Goal: Transaction & Acquisition: Obtain resource

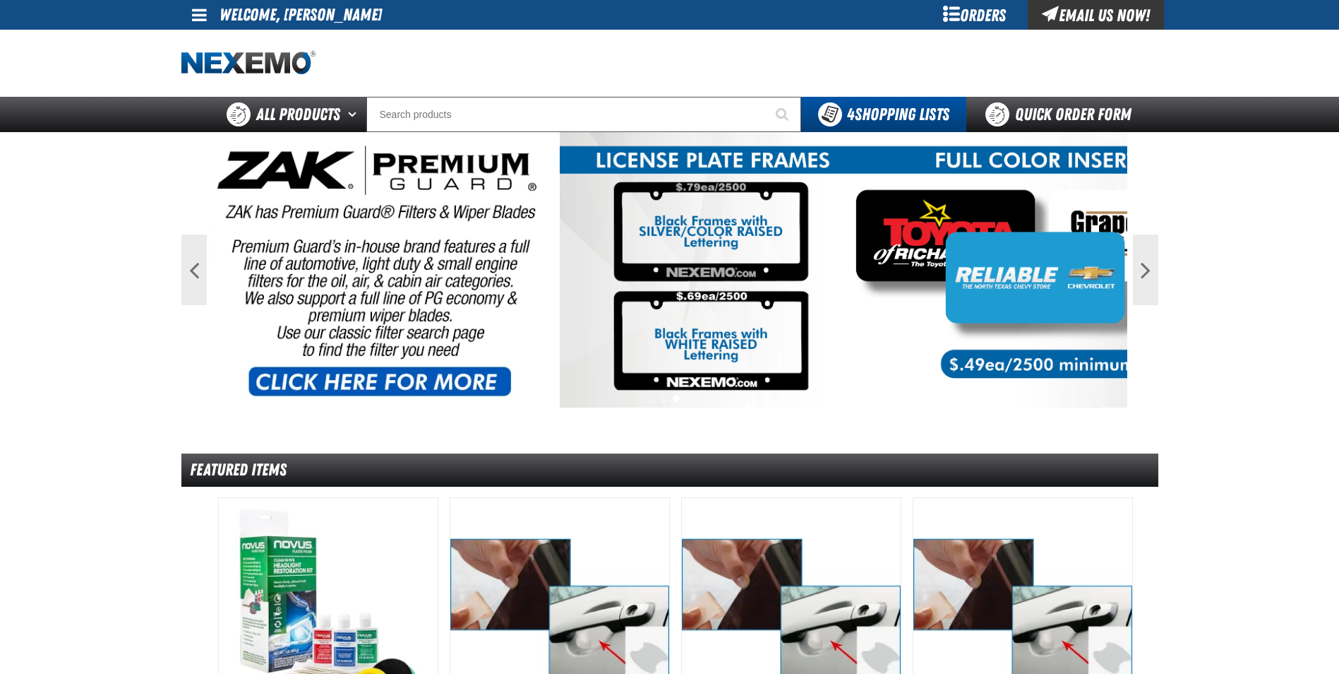
click at [960, 22] on div "Orders" at bounding box center [975, 15] width 106 height 30
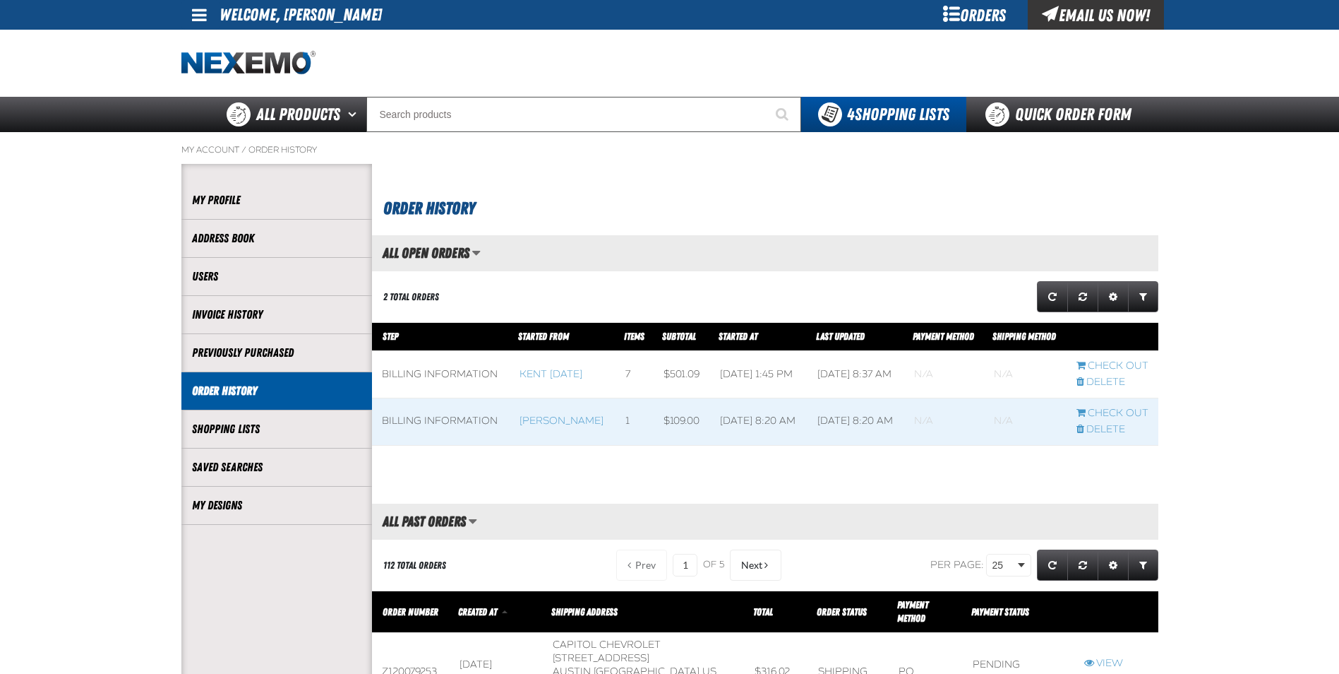
scroll to position [1, 1]
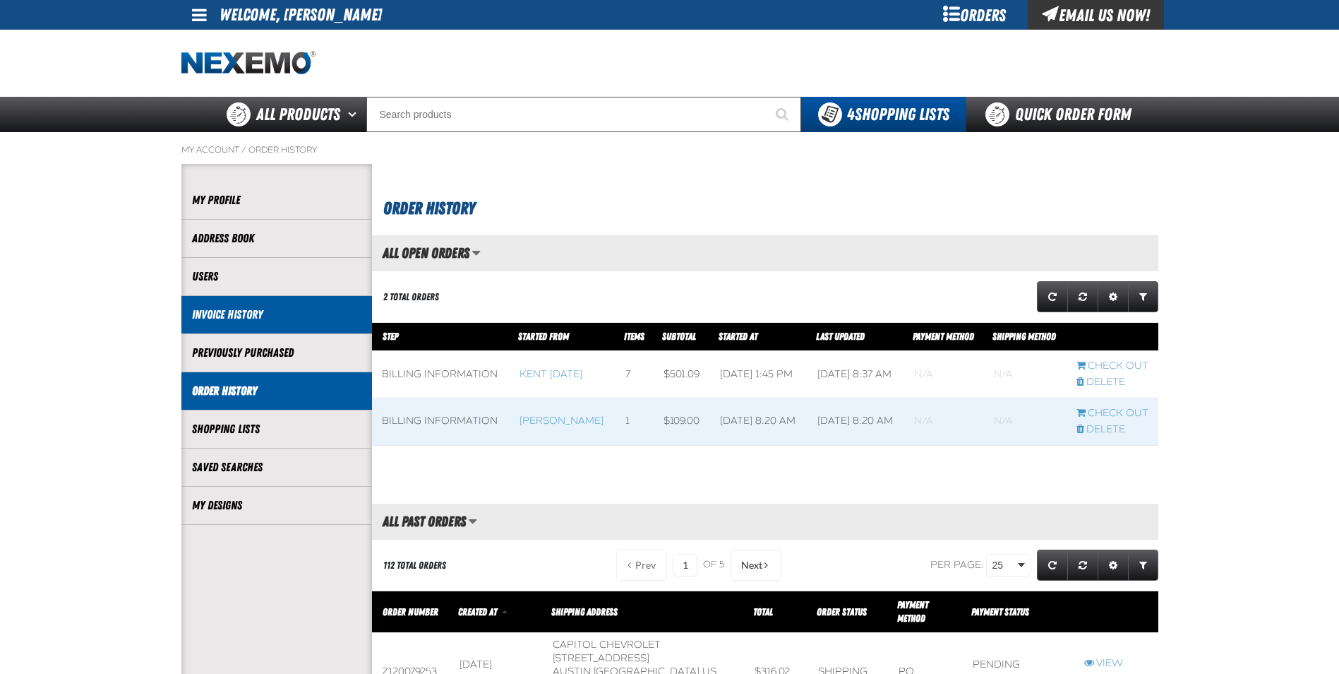
click at [264, 307] on link "Invoice History" at bounding box center [276, 314] width 169 height 16
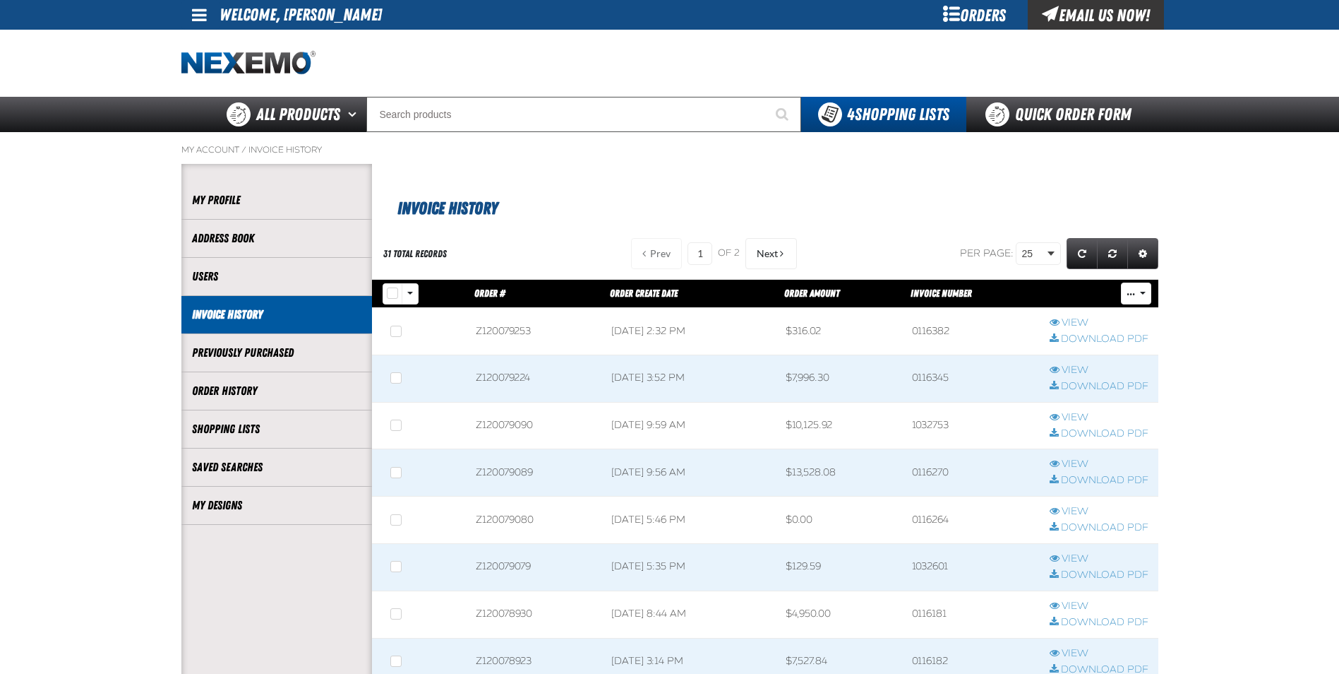
scroll to position [1, 1]
click at [1088, 364] on link "View" at bounding box center [1099, 370] width 99 height 13
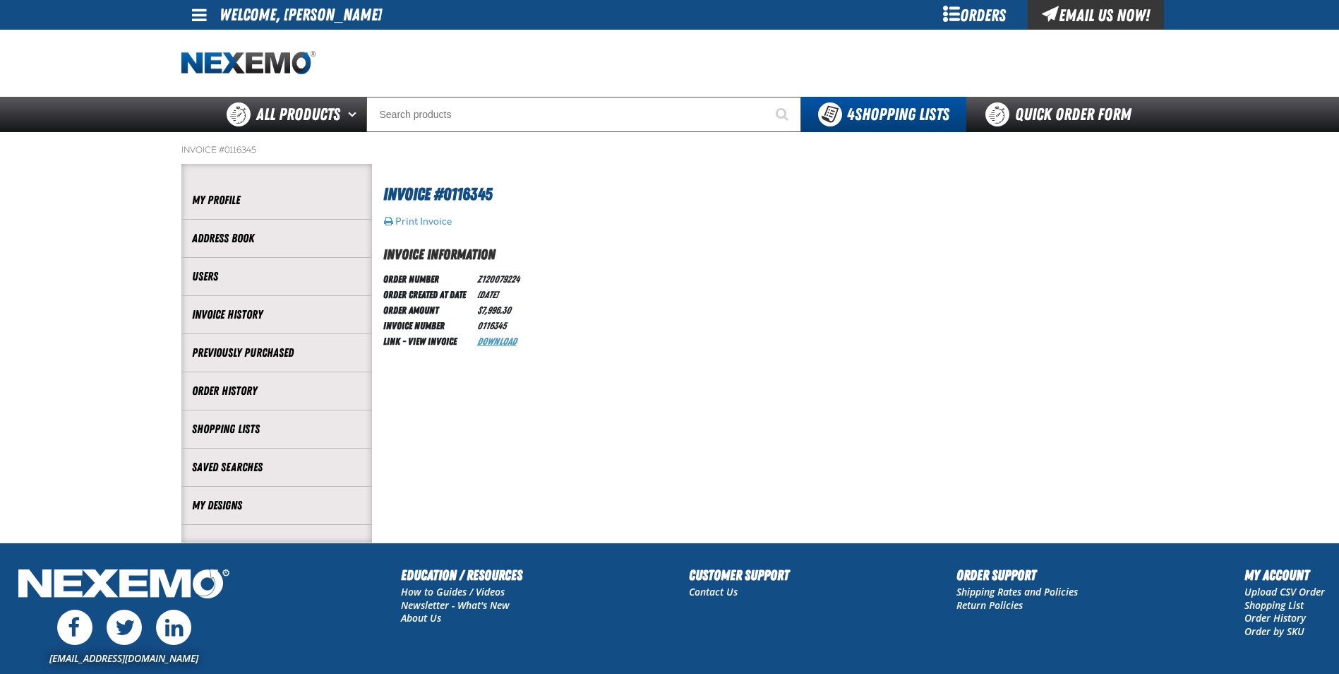
click at [500, 336] on link "Download" at bounding box center [497, 340] width 40 height 11
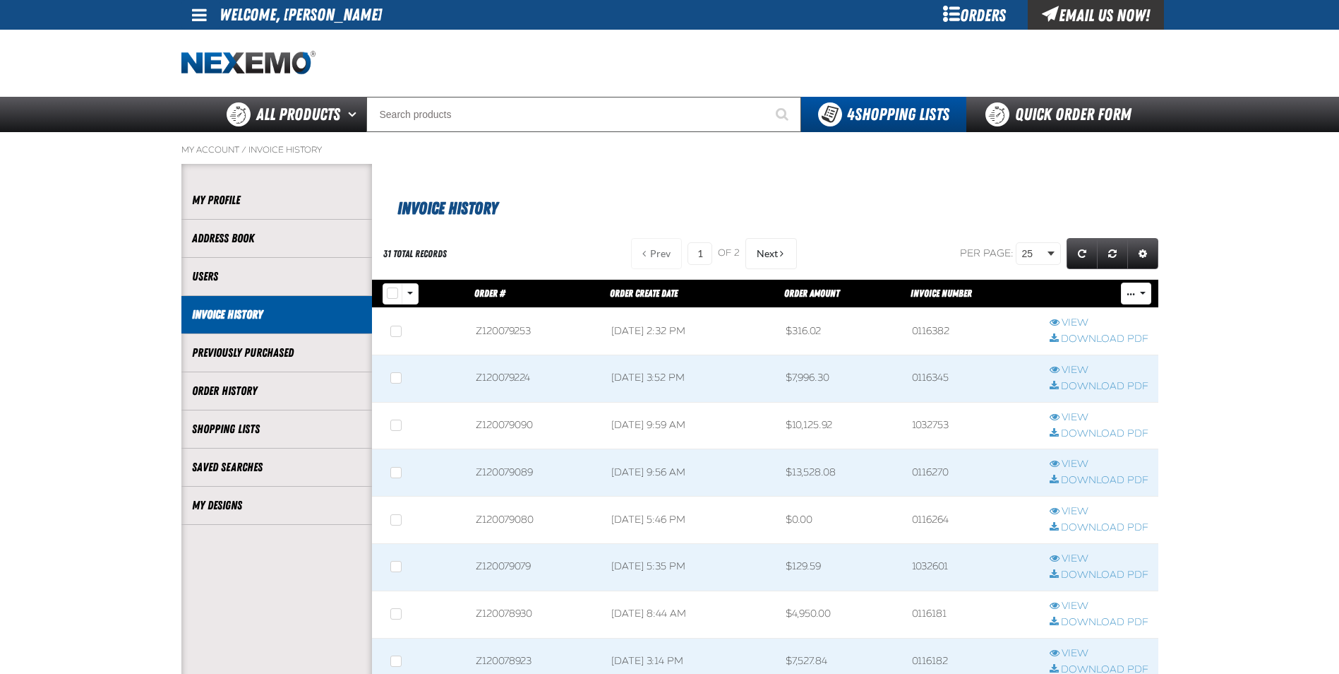
scroll to position [1, 1]
click at [1071, 417] on link "View" at bounding box center [1099, 417] width 99 height 13
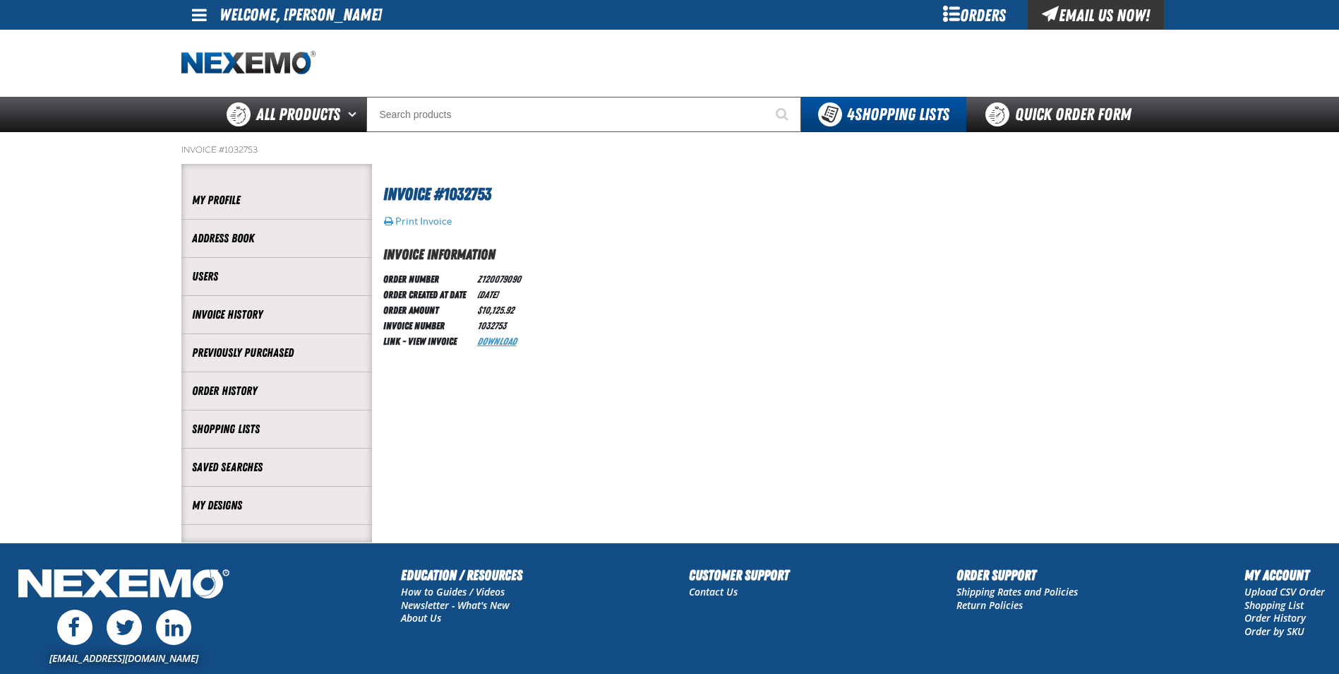
click at [492, 342] on link "Download" at bounding box center [497, 340] width 40 height 11
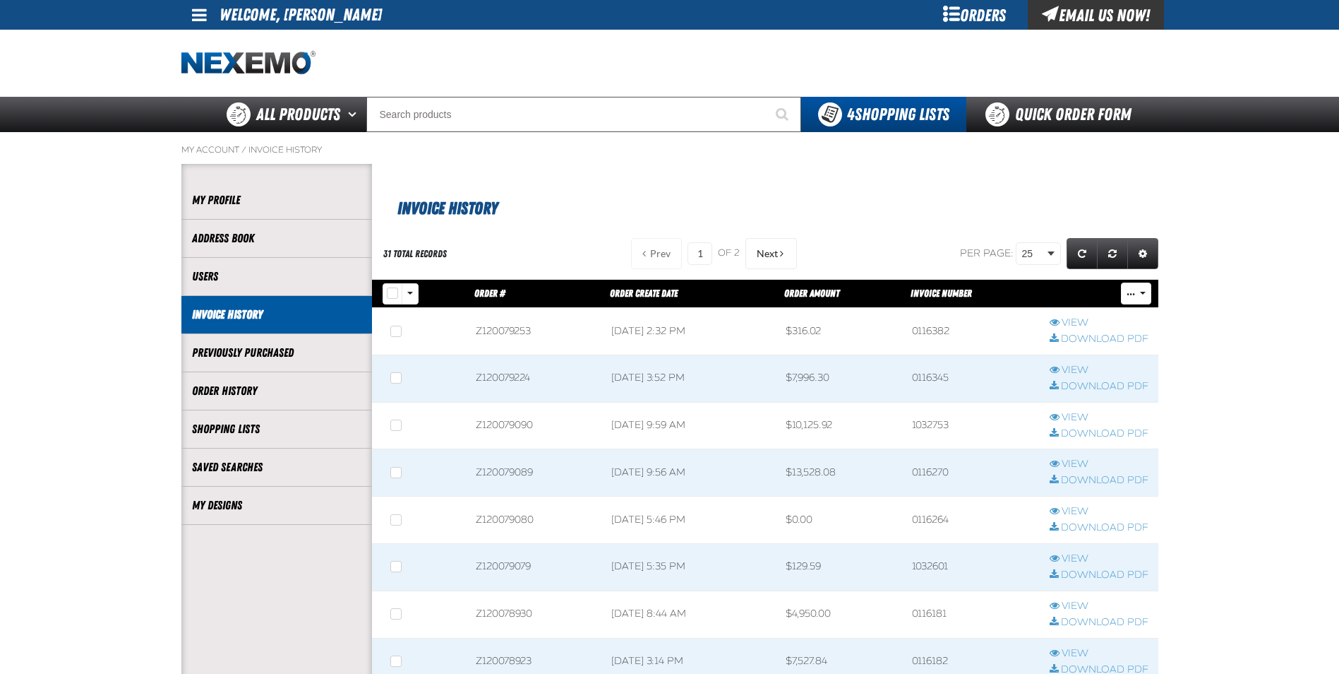
scroll to position [1, 1]
click at [1087, 478] on link "Download PDF" at bounding box center [1099, 480] width 99 height 13
